Goal: Information Seeking & Learning: Check status

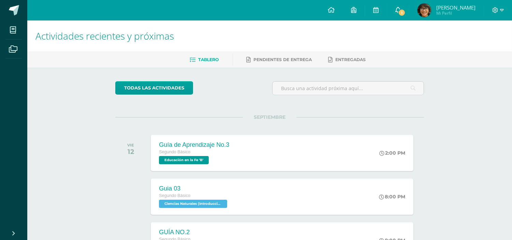
click at [409, 12] on link "1" at bounding box center [398, 10] width 22 height 20
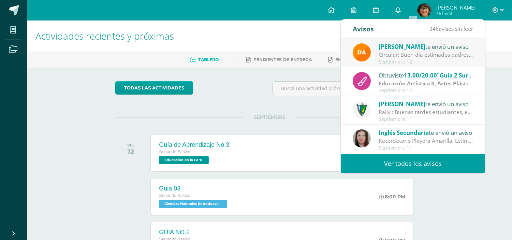
click at [416, 74] on span "13.00/20.00" at bounding box center [420, 75] width 33 height 8
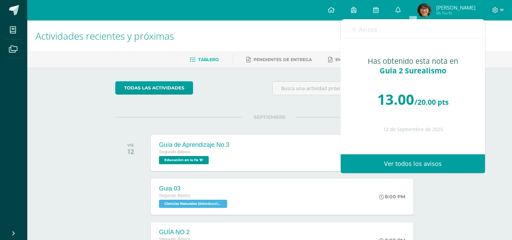
click at [353, 27] on icon at bounding box center [354, 29] width 3 height 5
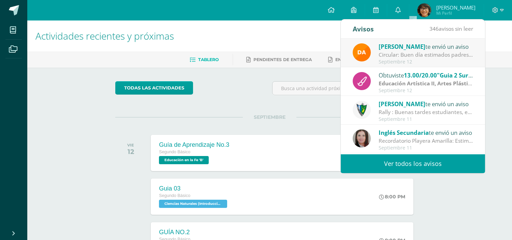
click at [404, 60] on div "Septiembre 12" at bounding box center [425, 62] width 95 height 6
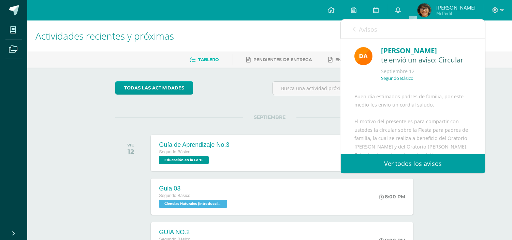
click at [355, 29] on icon at bounding box center [354, 29] width 3 height 5
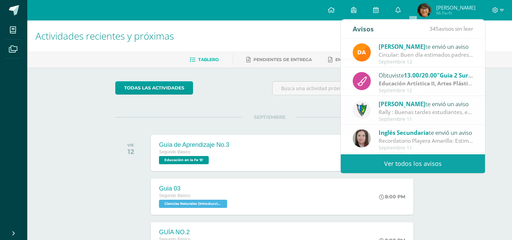
click at [431, 12] on img at bounding box center [424, 10] width 14 height 14
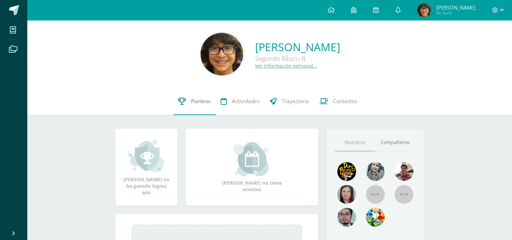
click at [200, 98] on span "Punteos" at bounding box center [200, 101] width 19 height 7
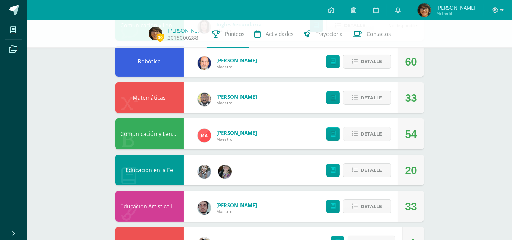
scroll to position [151, 0]
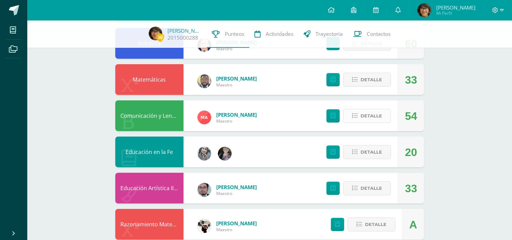
click at [373, 114] on span "Detalle" at bounding box center [370, 115] width 21 height 13
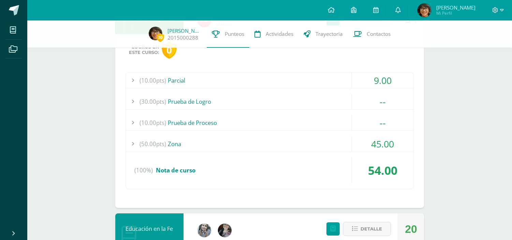
scroll to position [265, 0]
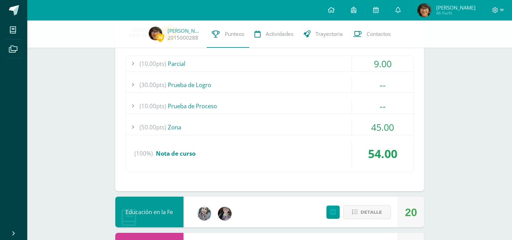
click at [368, 124] on div "45.00" at bounding box center [383, 126] width 62 height 15
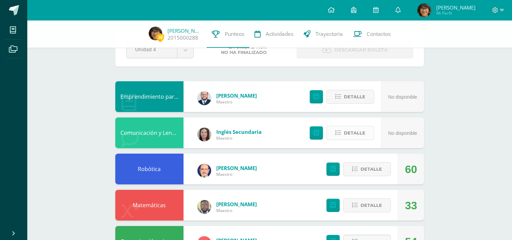
scroll to position [0, 0]
